Goal: Communication & Community: Ask a question

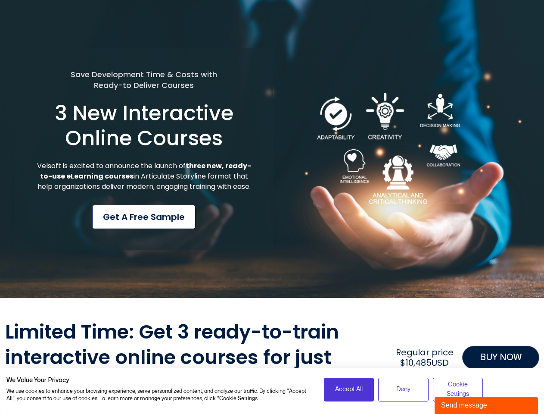
click at [272, 207] on div "Save Development Time & Costs with Ready-to Deliver Courses 3 New Interactive O…" at bounding box center [144, 149] width 258 height 202
click at [349, 389] on span "Accept All" at bounding box center [349, 388] width 28 height 9
click at [403, 389] on span "Deny" at bounding box center [404, 388] width 14 height 9
click at [458, 389] on span "Cookie Settings" at bounding box center [458, 389] width 39 height 19
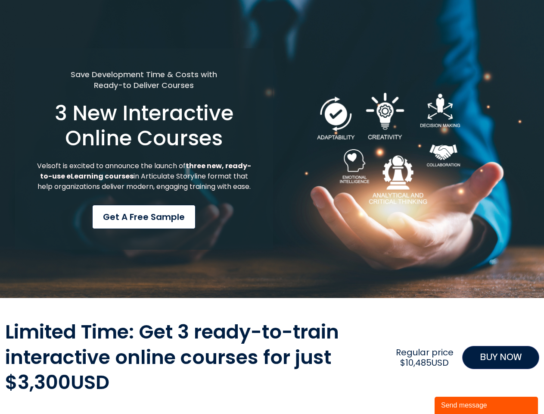
click at [487, 405] on div "Send message" at bounding box center [486, 405] width 91 height 10
